Goal: Task Accomplishment & Management: Use online tool/utility

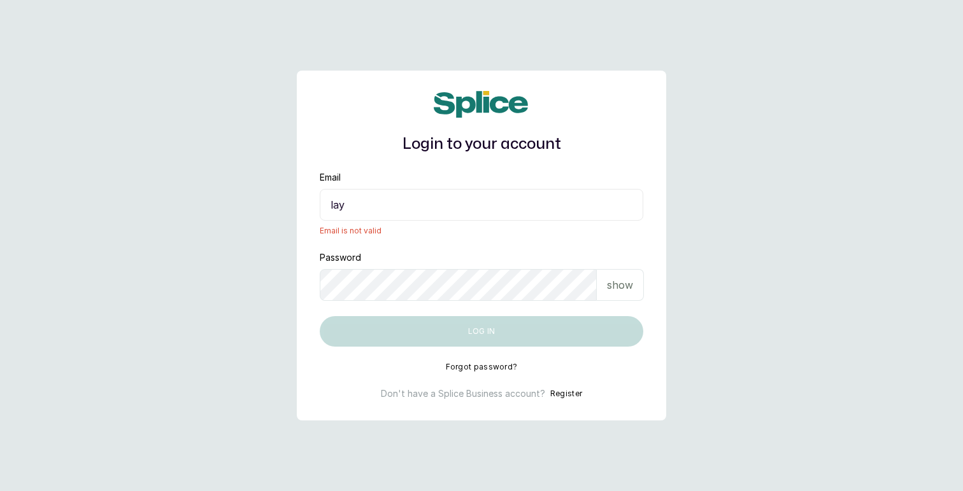
type input "[EMAIL_ADDRESS][DOMAIN_NAME]"
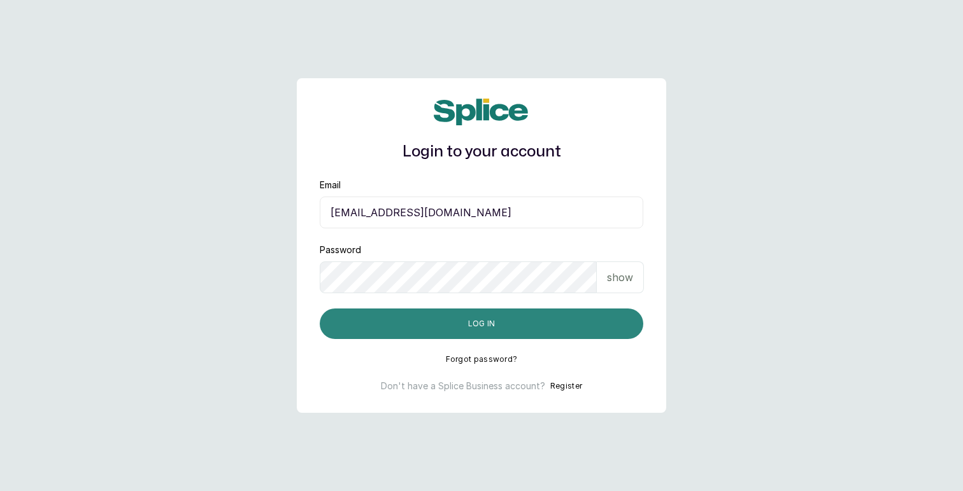
click at [467, 325] on button "Log in" at bounding box center [481, 324] width 323 height 31
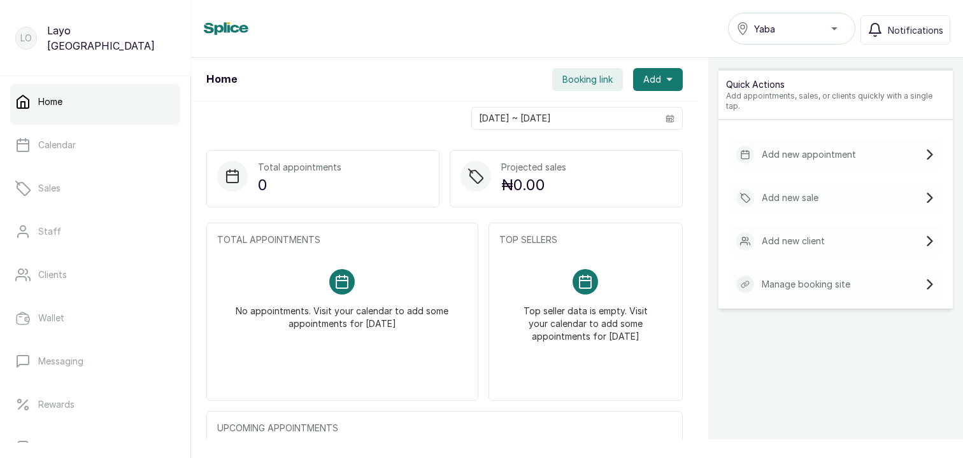
click at [585, 81] on span "Booking link" at bounding box center [587, 79] width 50 height 13
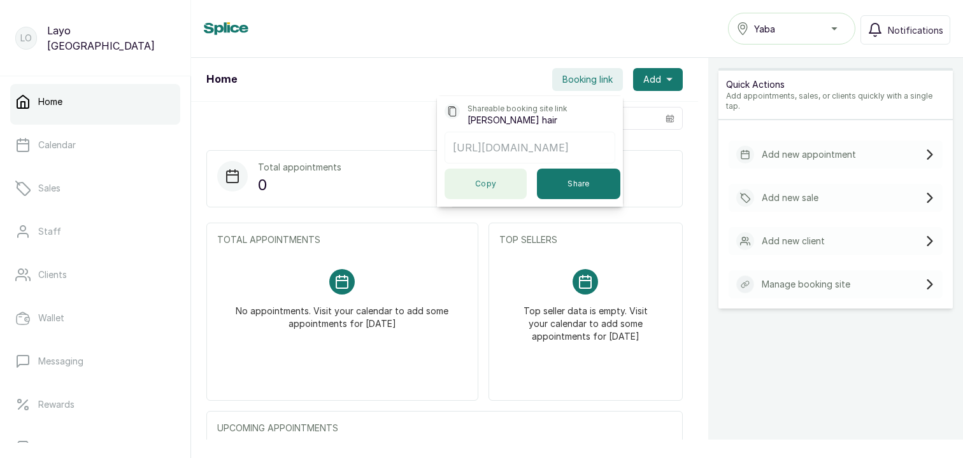
click at [497, 184] on button "Copy" at bounding box center [485, 184] width 82 height 31
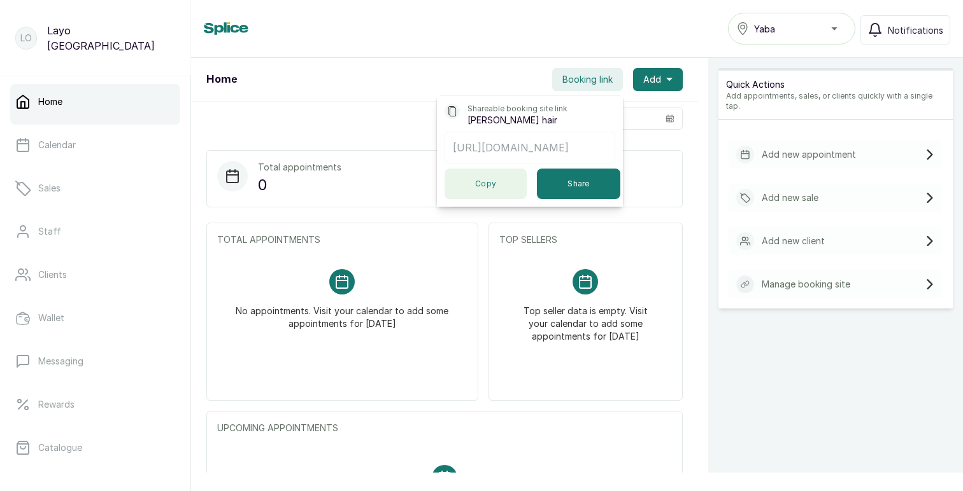
click at [480, 183] on button "Copy" at bounding box center [485, 184] width 82 height 31
